Goal: Task Accomplishment & Management: Manage account settings

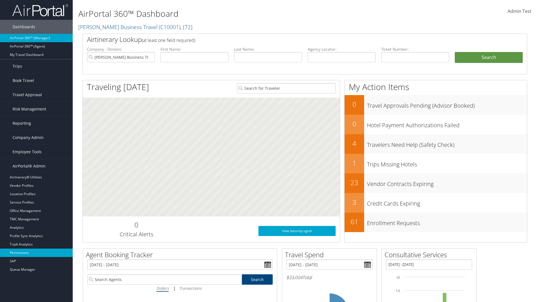
click at [36, 253] on link "Permissions" at bounding box center [36, 253] width 73 height 8
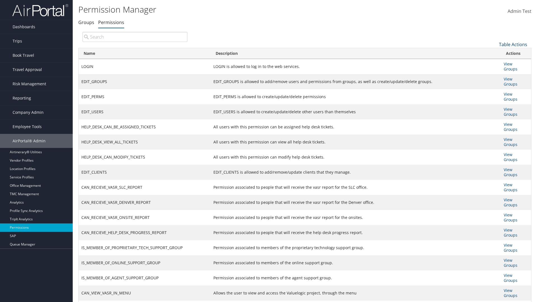
click at [513, 44] on link "Table Actions" at bounding box center [513, 44] width 28 height 6
click at [494, 72] on link "Column Visibility" at bounding box center [494, 72] width 74 height 10
